Goal: Transaction & Acquisition: Purchase product/service

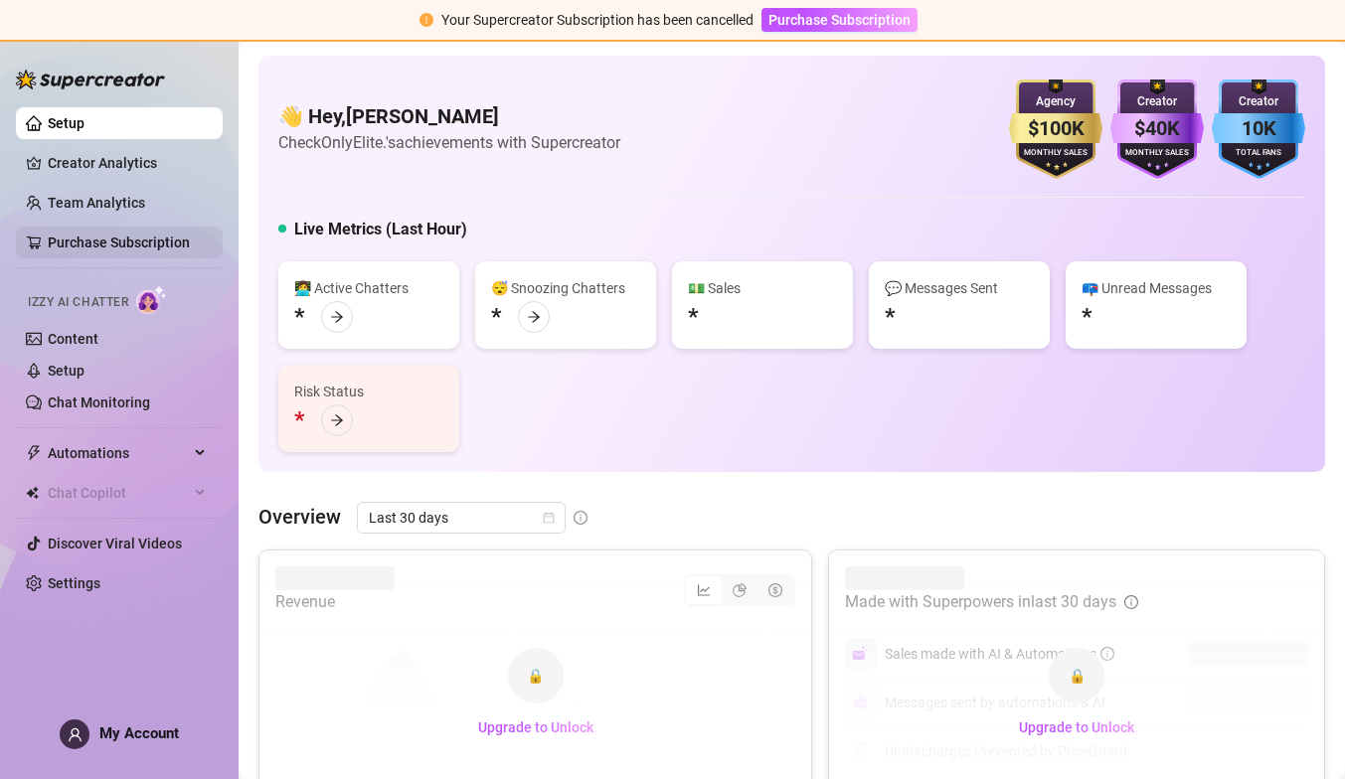
click at [179, 249] on link "Purchase Subscription" at bounding box center [119, 243] width 142 height 16
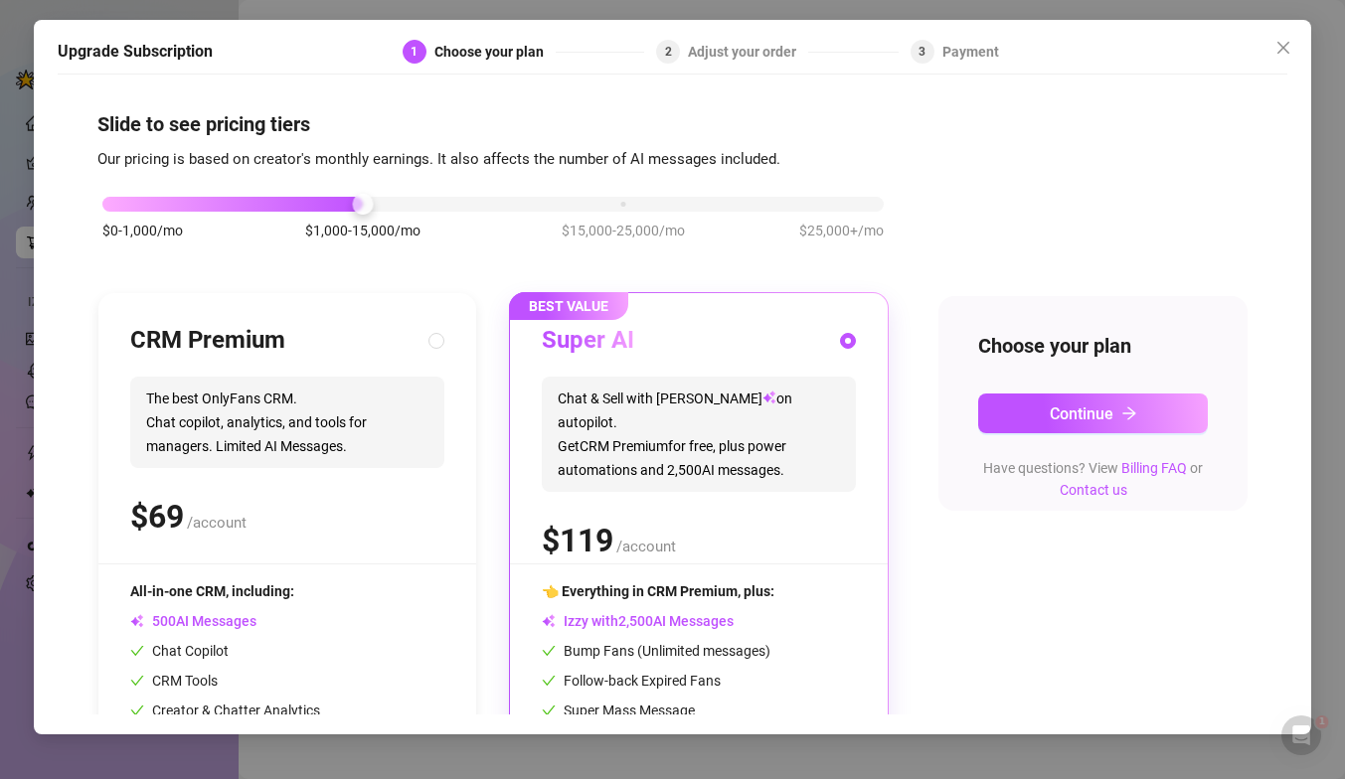
click at [455, 338] on div "CRM Premium The best OnlyFans CRM. Chat copilot, analytics, and tools for manag…" at bounding box center [287, 576] width 378 height 567
radio input "true"
radio input "false"
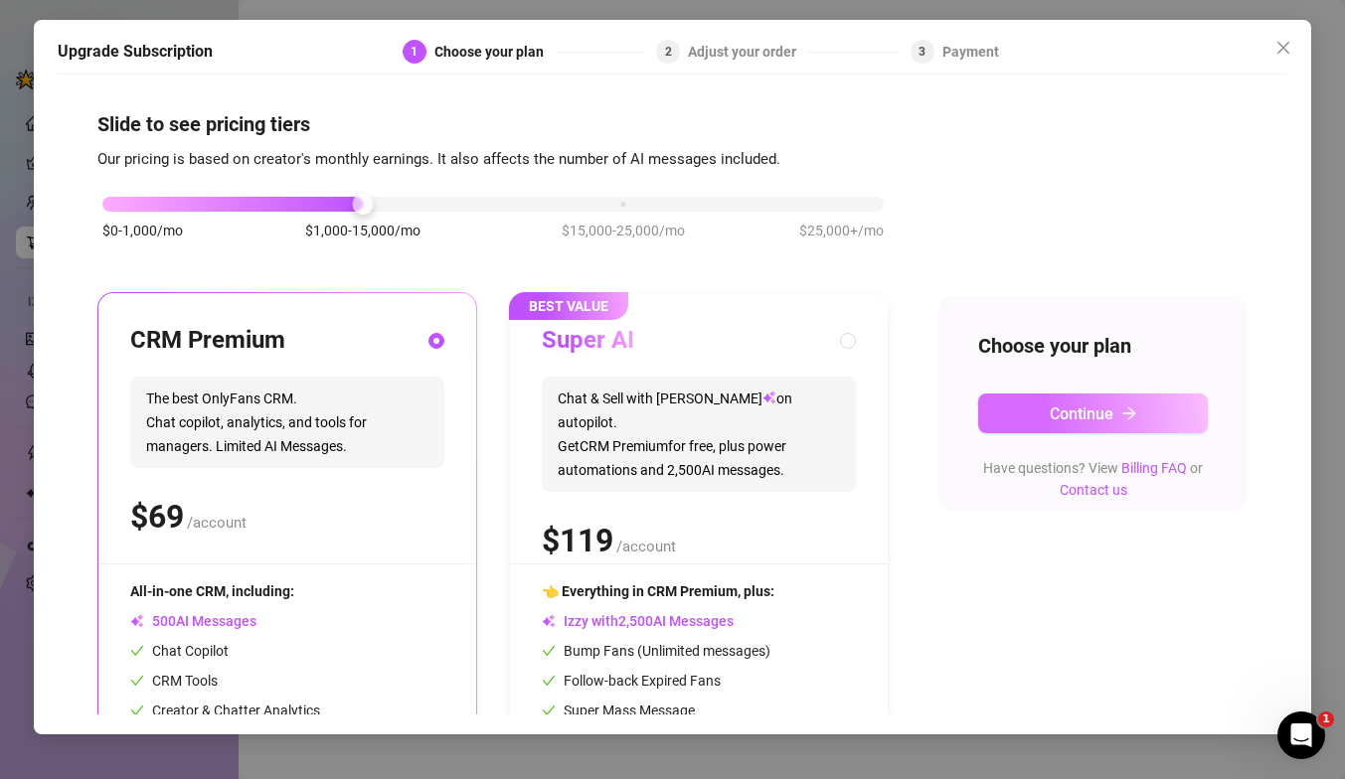
click at [1138, 415] on button "Continue" at bounding box center [1093, 414] width 230 height 40
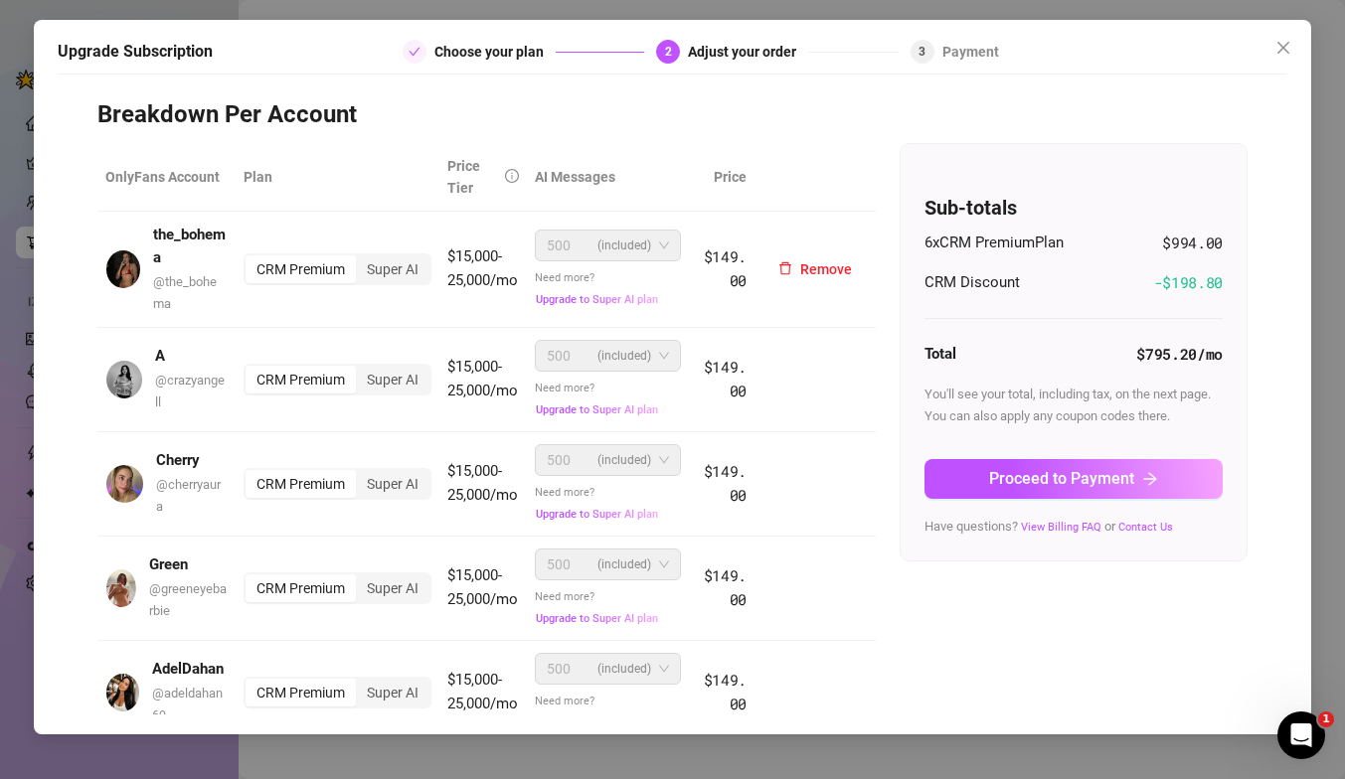
scroll to position [83, 0]
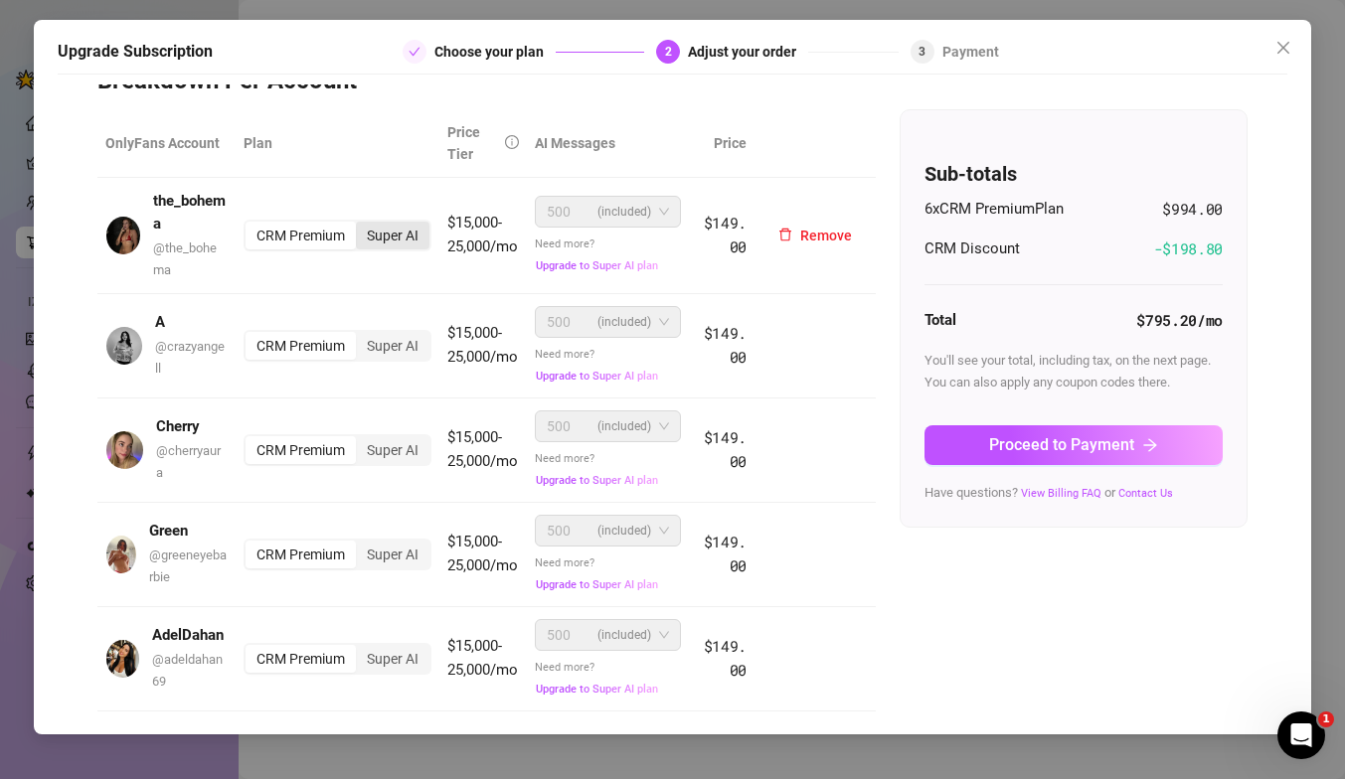
click at [396, 232] on div "Super AI" at bounding box center [393, 236] width 74 height 28
click at [361, 225] on input "Super AI" at bounding box center [361, 225] width 0 height 0
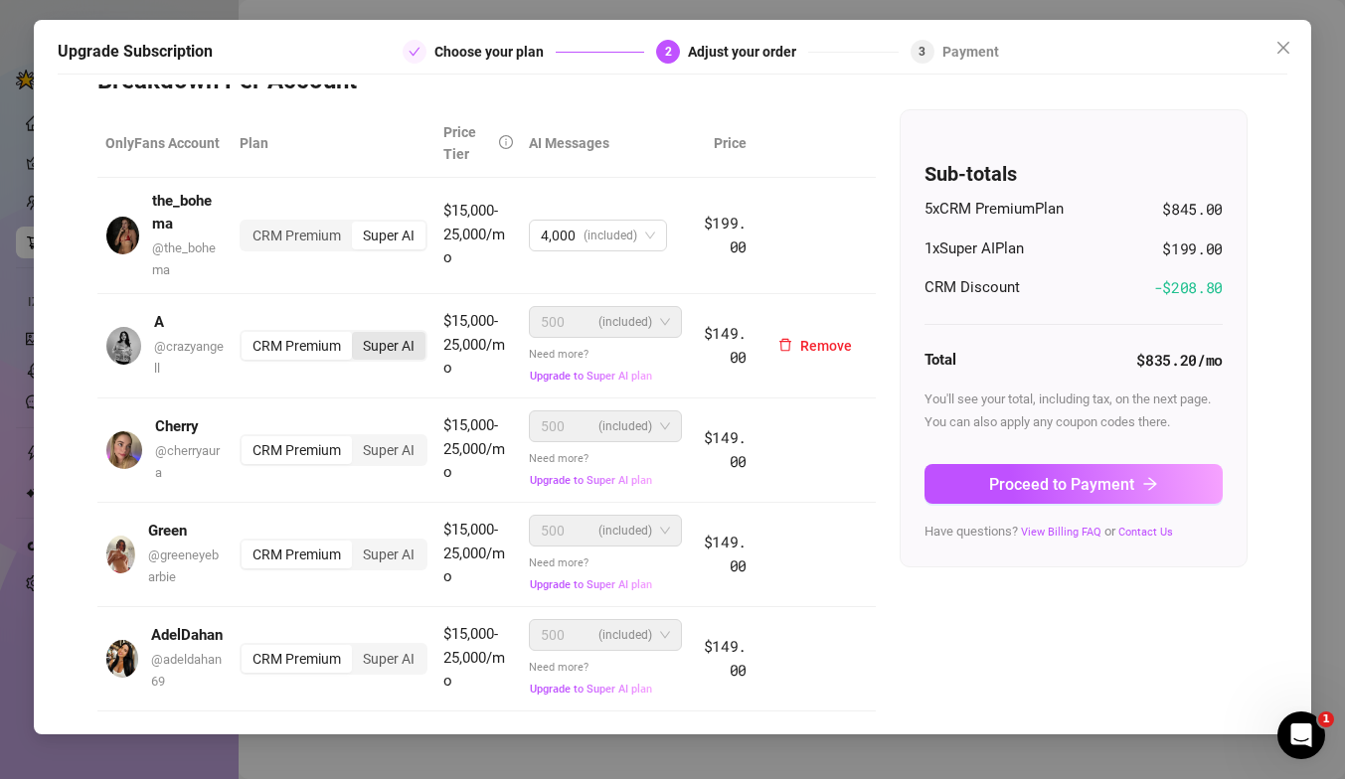
click at [394, 353] on div "Super AI" at bounding box center [389, 346] width 74 height 28
click at [357, 335] on input "Super AI" at bounding box center [357, 335] width 0 height 0
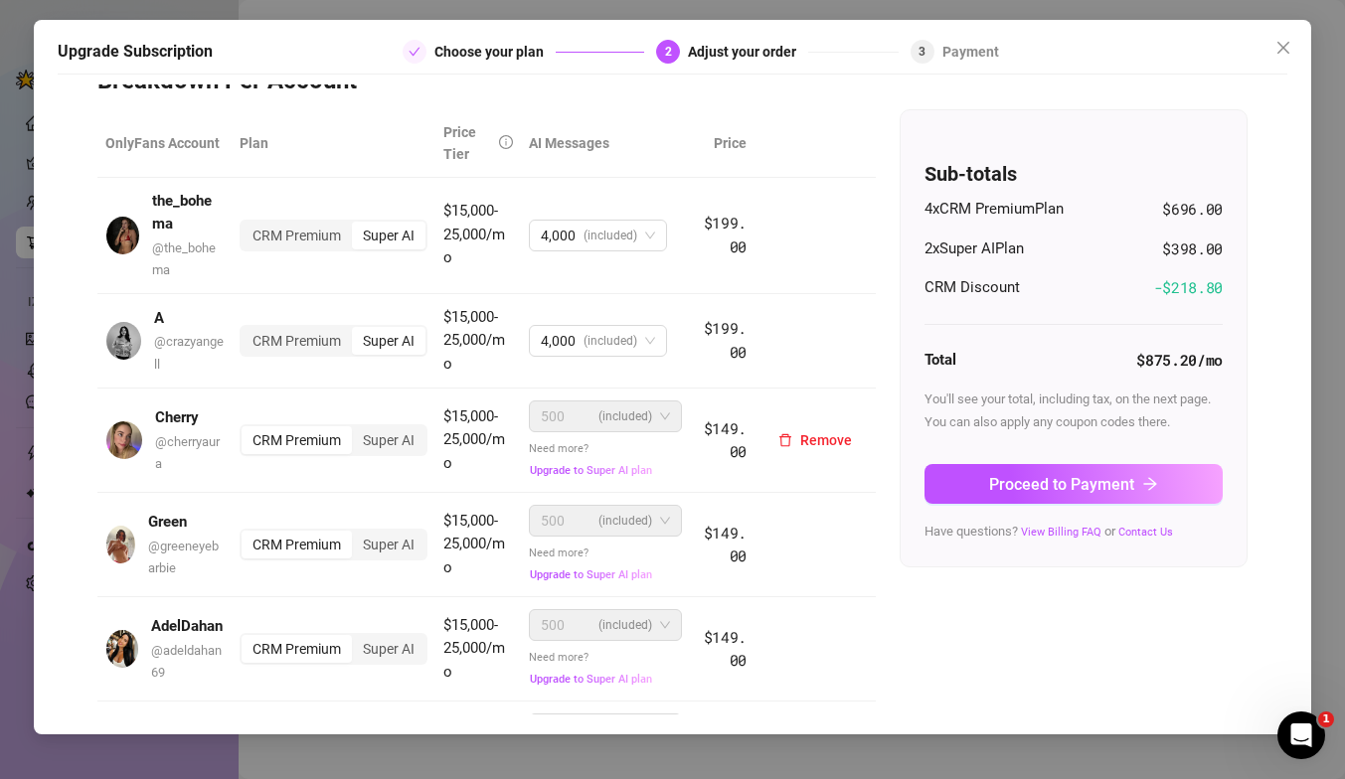
click at [385, 425] on div "CRM Premium Super AI" at bounding box center [334, 441] width 188 height 32
click at [385, 445] on div "Super AI" at bounding box center [389, 441] width 74 height 28
click at [357, 429] on input "Super AI" at bounding box center [357, 429] width 0 height 0
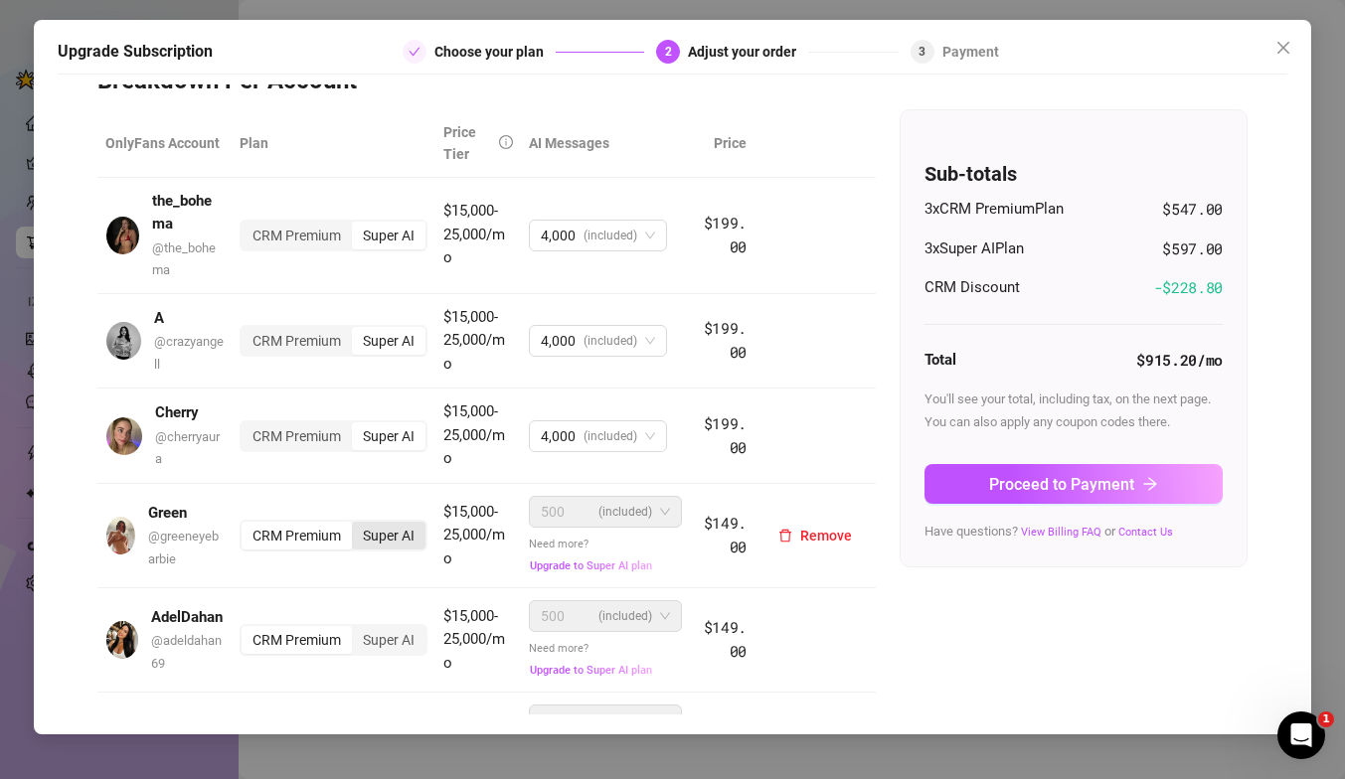
click at [396, 522] on div "Super AI" at bounding box center [389, 536] width 74 height 28
click at [357, 525] on input "Super AI" at bounding box center [357, 525] width 0 height 0
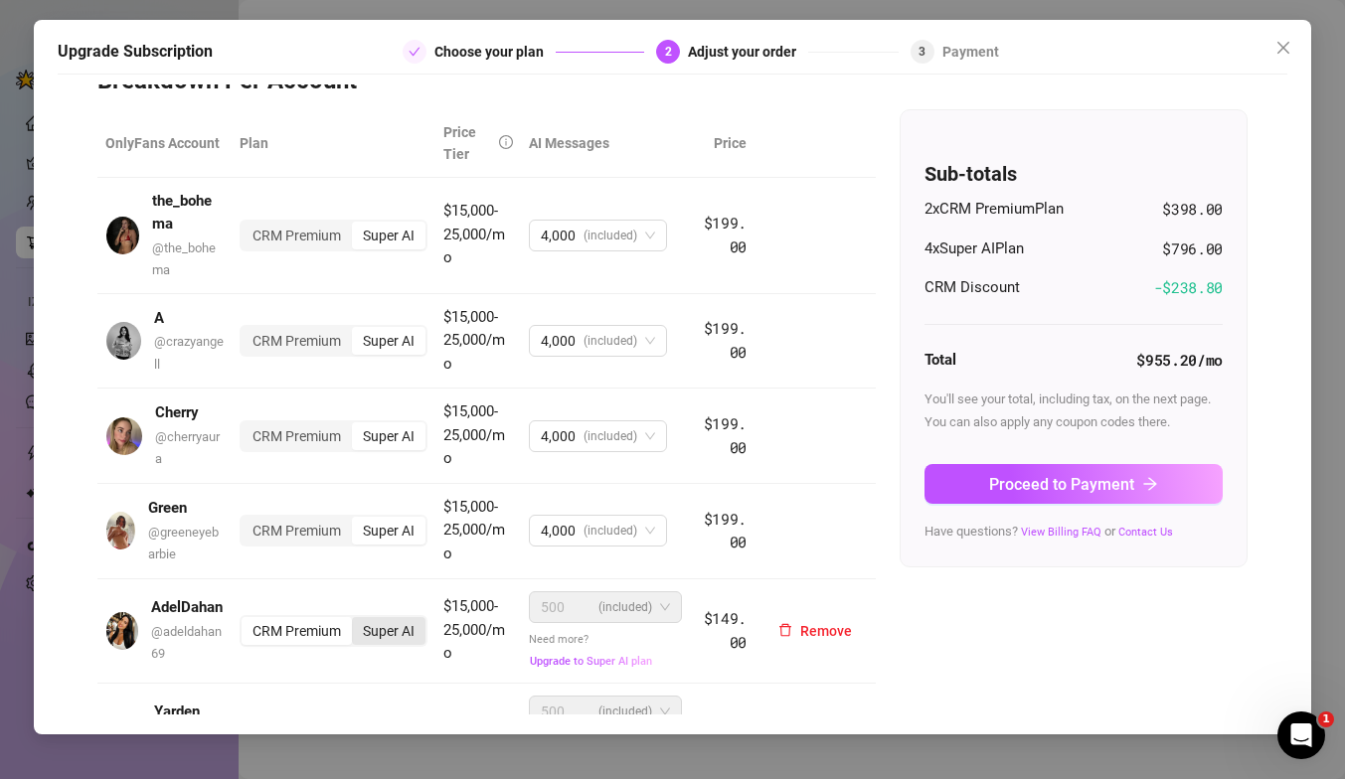
click at [382, 630] on div "Super AI" at bounding box center [389, 631] width 74 height 28
click at [357, 620] on input "Super AI" at bounding box center [357, 620] width 0 height 0
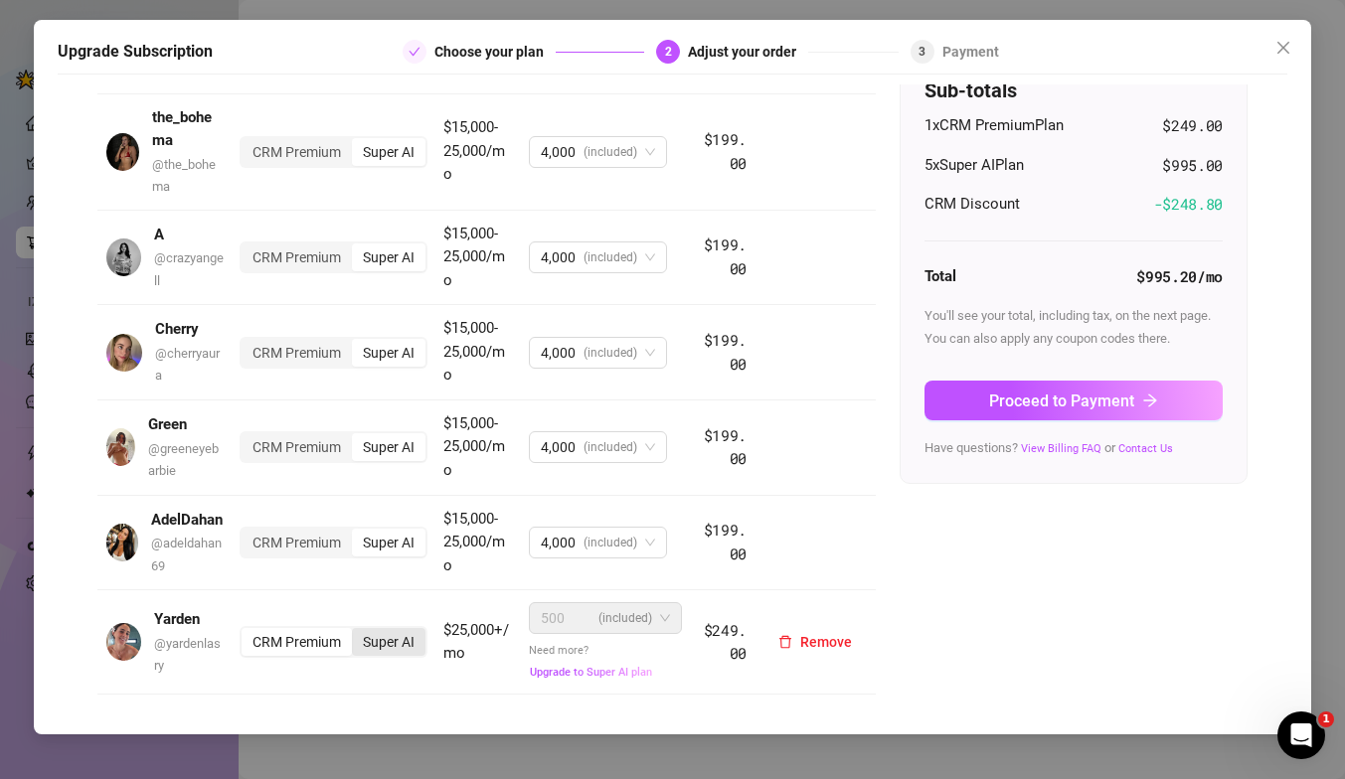
click at [382, 637] on div "Super AI" at bounding box center [389, 642] width 74 height 28
click at [357, 631] on input "Super AI" at bounding box center [357, 631] width 0 height 0
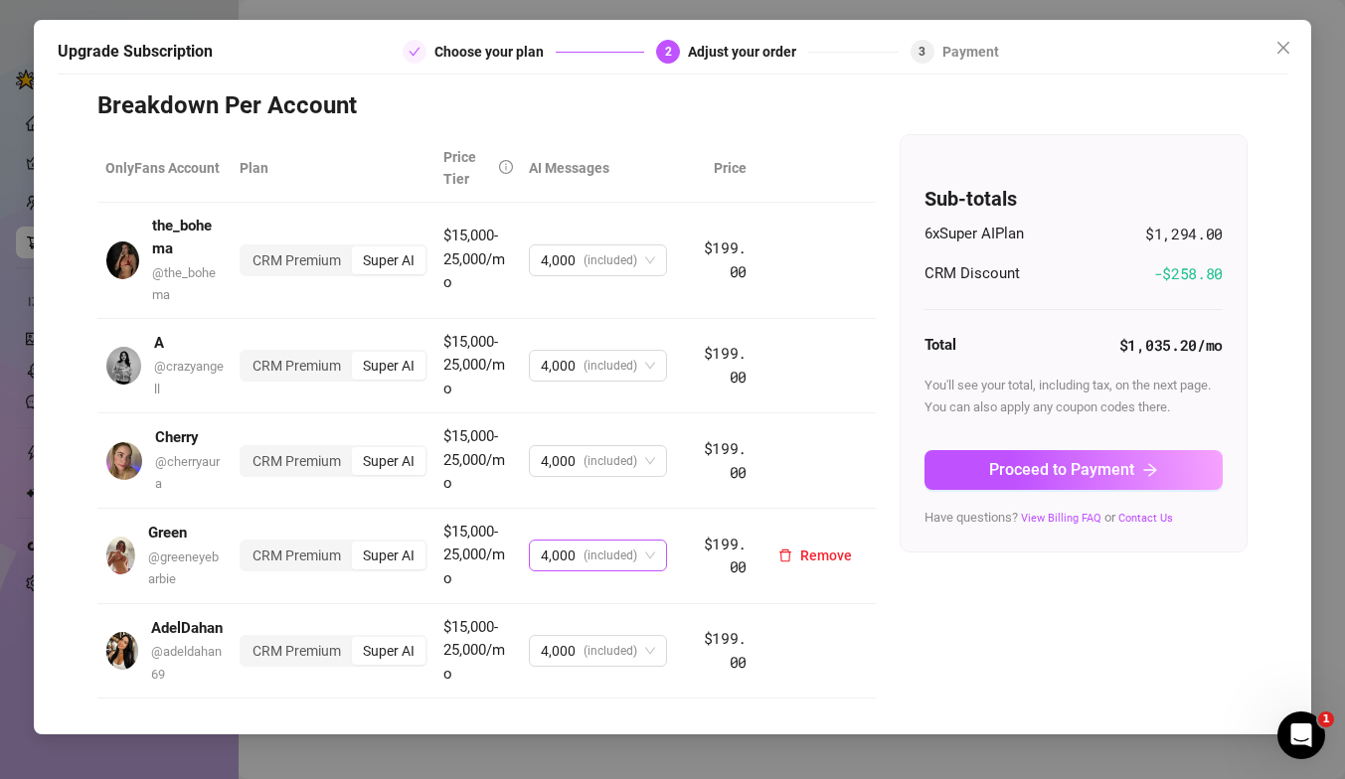
scroll to position [0, 0]
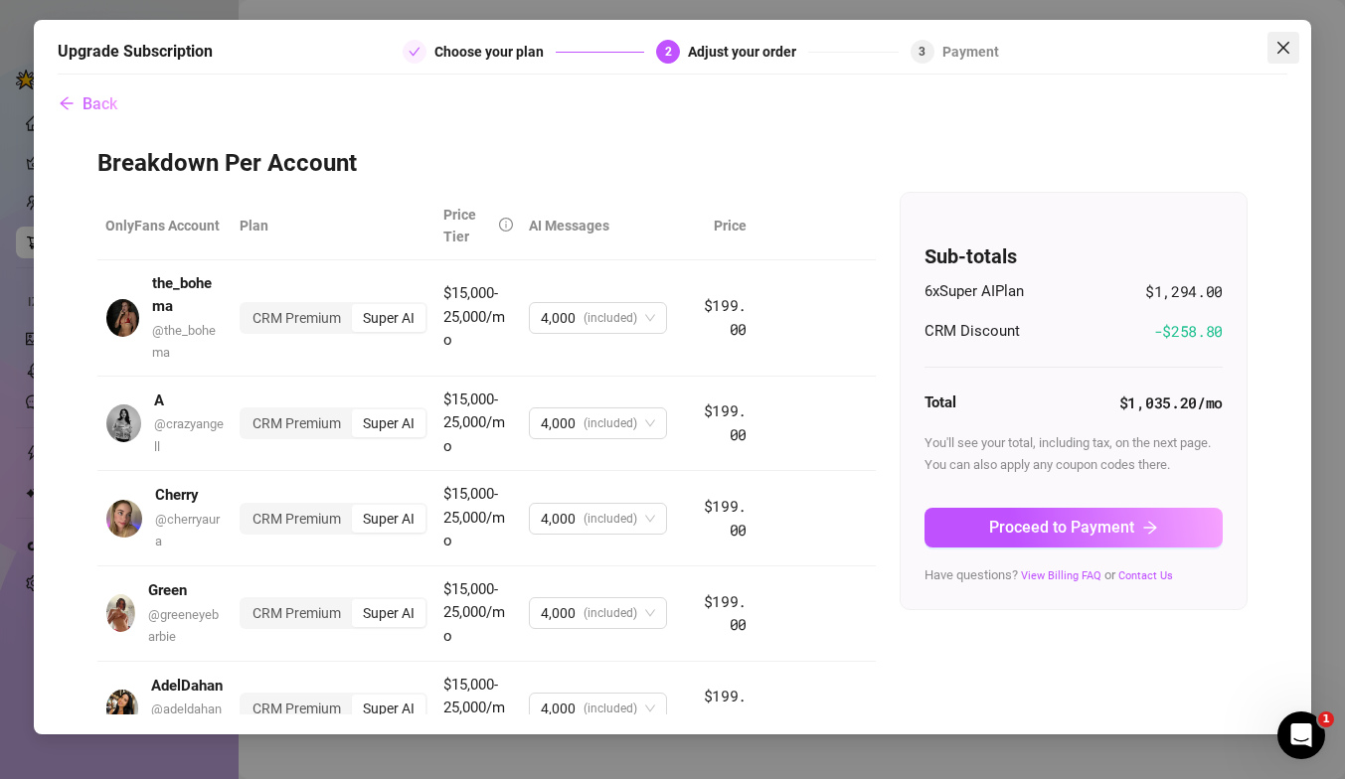
click at [1292, 36] on button "Close" at bounding box center [1284, 48] width 32 height 32
